Goal: Information Seeking & Learning: Understand process/instructions

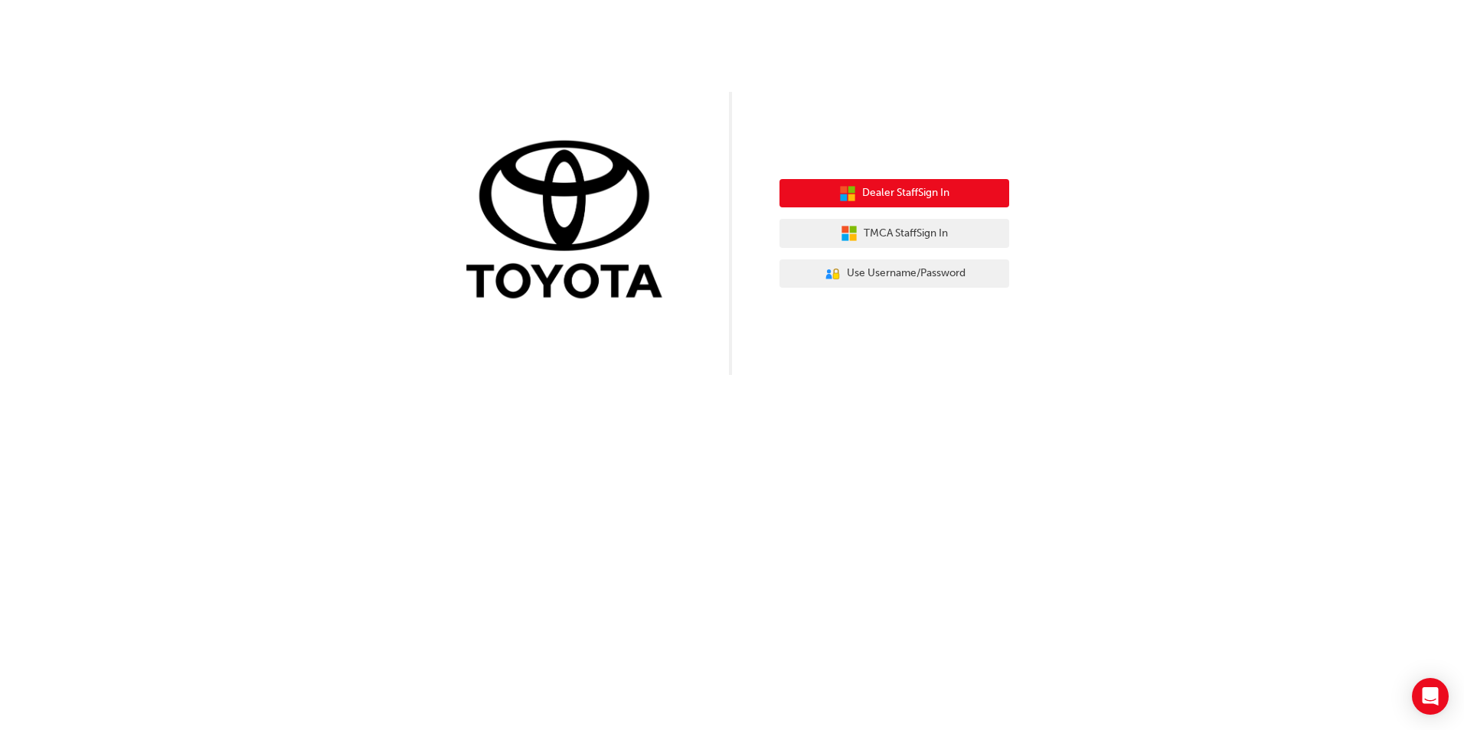
click at [972, 192] on button "Dealer Staff Sign In" at bounding box center [894, 193] width 230 height 29
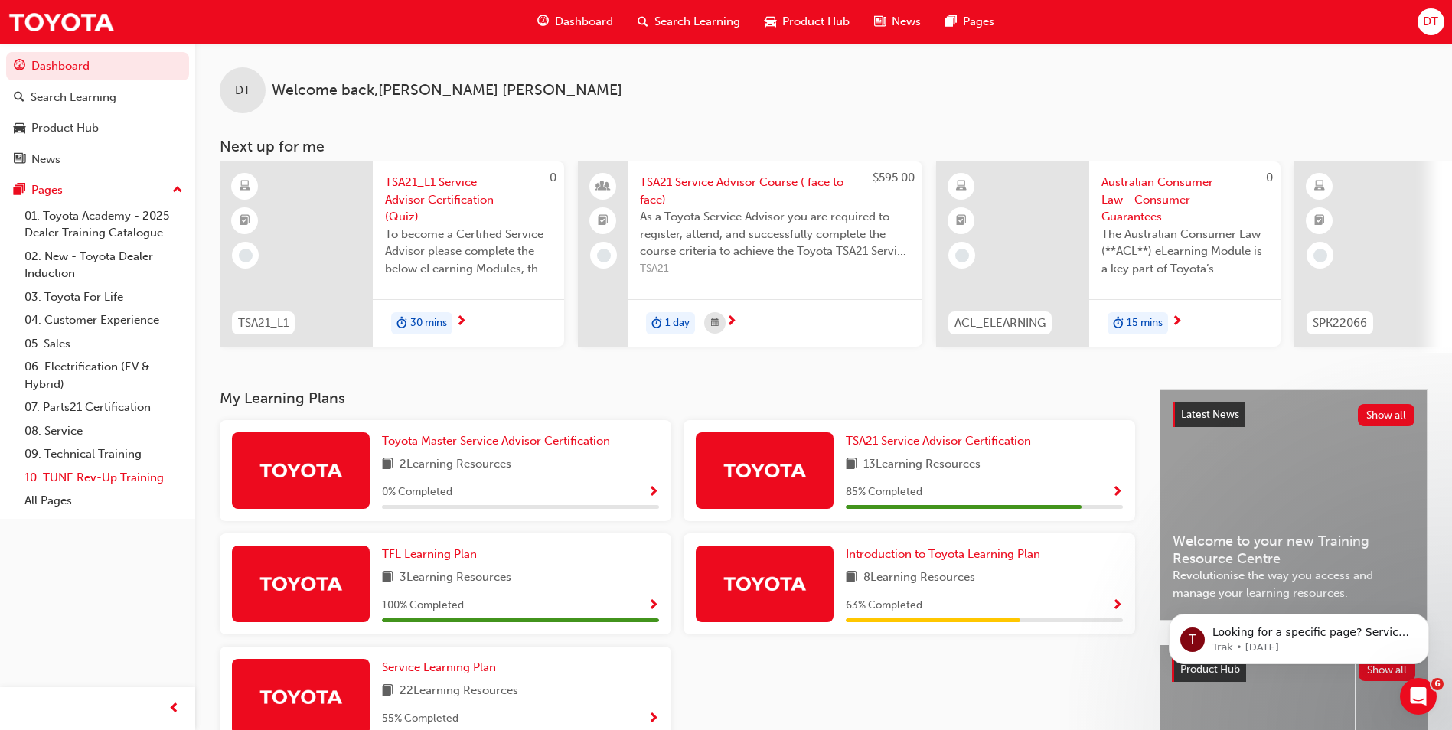
click at [112, 481] on link "10. TUNE Rev-Up Training" at bounding box center [103, 478] width 171 height 24
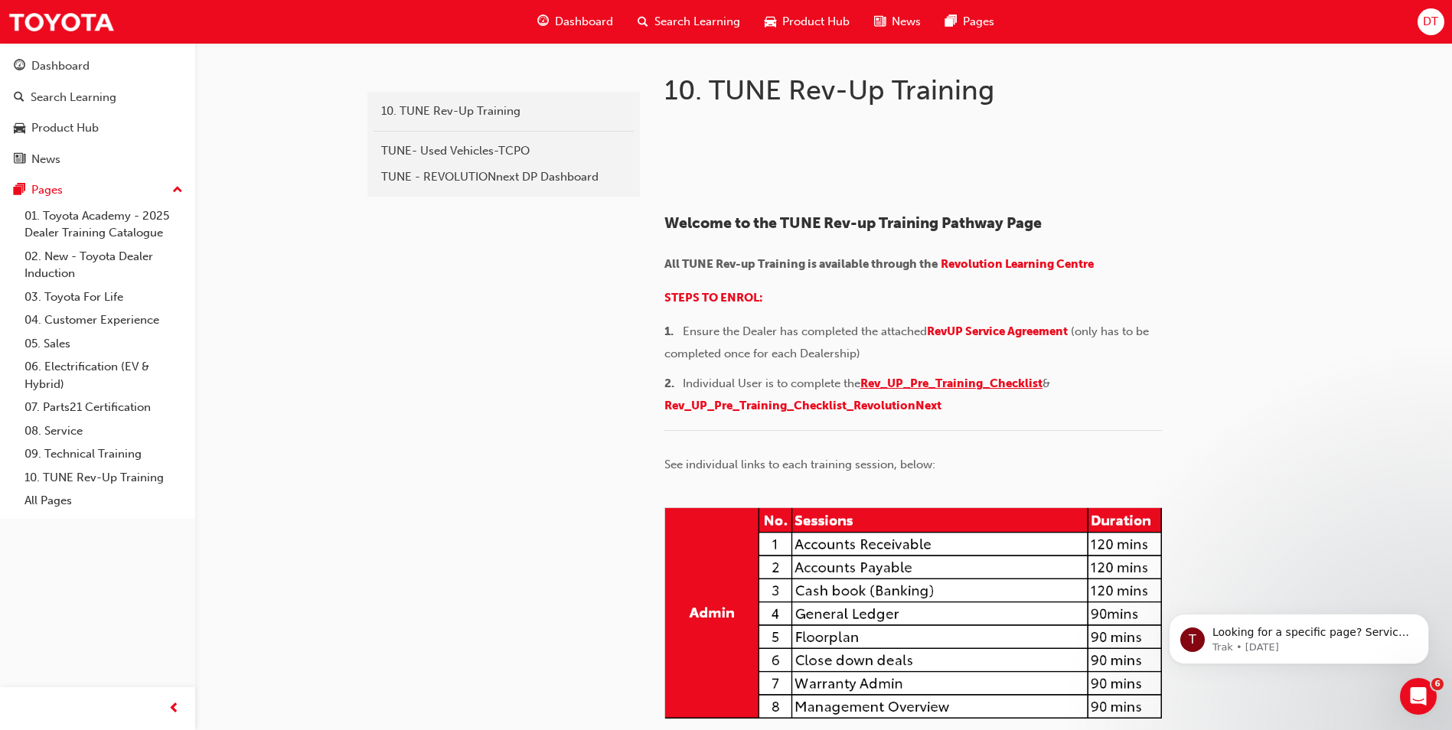
click at [928, 390] on span "Rev_UP_Pre_Training_Checklist" at bounding box center [952, 384] width 182 height 14
